Goal: Task Accomplishment & Management: Manage account settings

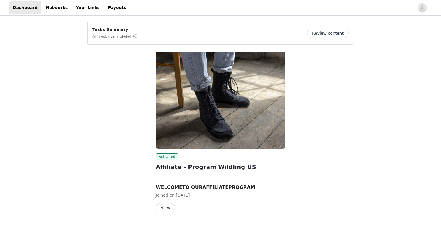
click at [180, 106] on img at bounding box center [220, 100] width 129 height 97
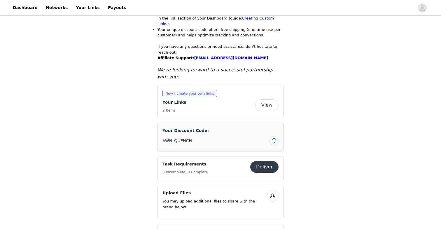
scroll to position [419, 0]
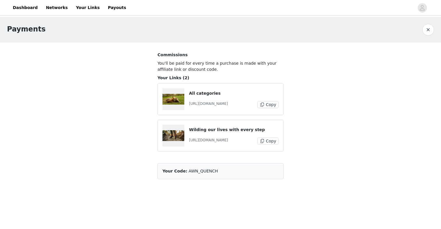
click at [210, 167] on article "Your Code: AWN_QUENCH" at bounding box center [220, 171] width 126 height 16
click at [262, 100] on div "All categories [URL][DOMAIN_NAME] Copy" at bounding box center [234, 99] width 90 height 18
click at [220, 93] on p "All categories" at bounding box center [234, 93] width 90 height 6
click at [109, 6] on link "Payouts" at bounding box center [116, 7] width 25 height 13
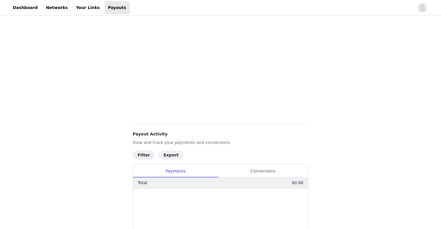
scroll to position [129, 0]
click at [262, 169] on div "Conversions" at bounding box center [263, 170] width 90 height 13
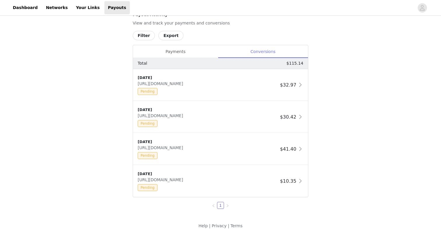
scroll to position [255, 0]
